Goal: Find specific page/section: Find specific page/section

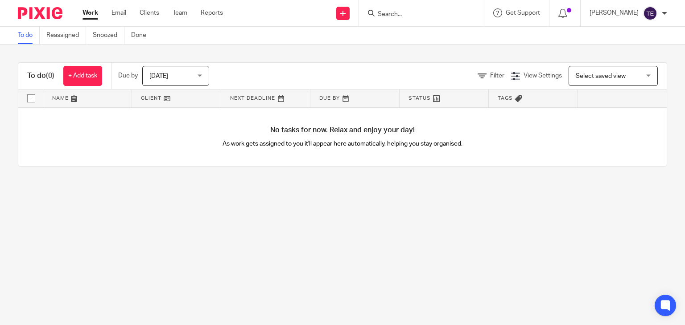
click at [402, 15] on input "Search" at bounding box center [417, 15] width 80 height 8
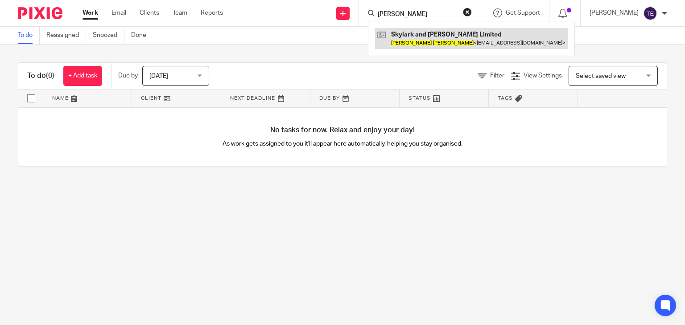
type input "andy hames"
click at [428, 41] on link at bounding box center [471, 38] width 193 height 21
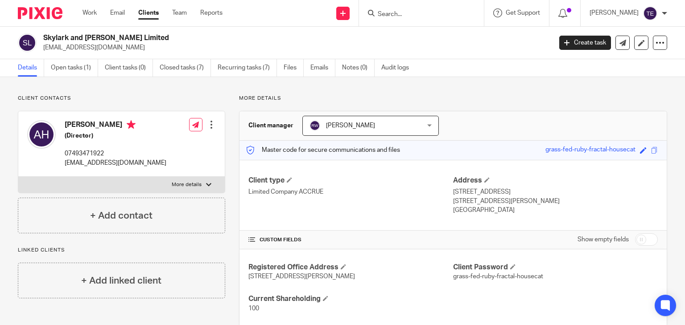
click at [30, 17] on img at bounding box center [40, 13] width 45 height 12
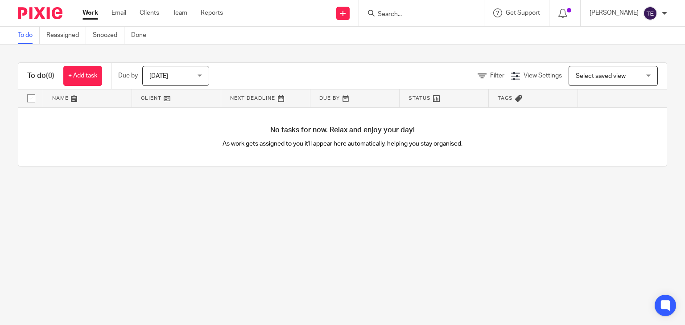
click at [436, 15] on input "Search" at bounding box center [417, 15] width 80 height 8
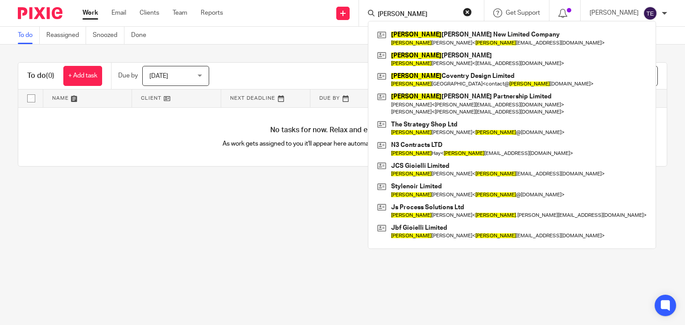
type input "[PERSON_NAME]"
click at [276, 232] on main "To do Reassigned Snoozed Done To do (0) + Add task Due by [DATE] [DATE] [DATE] …" at bounding box center [342, 162] width 685 height 325
